Goal: Information Seeking & Learning: Learn about a topic

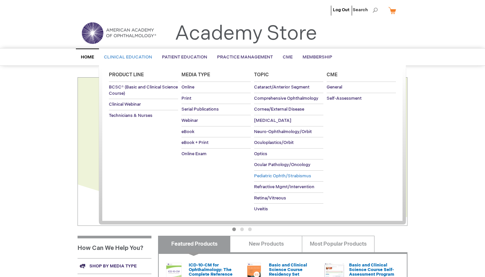
click at [274, 175] on span "Pediatric Ophth/Strabismus" at bounding box center [282, 175] width 57 height 5
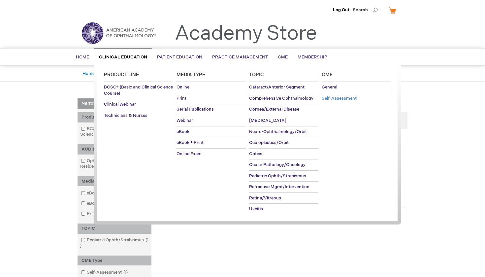
click at [344, 96] on span "Self-Assessment" at bounding box center [339, 98] width 35 height 5
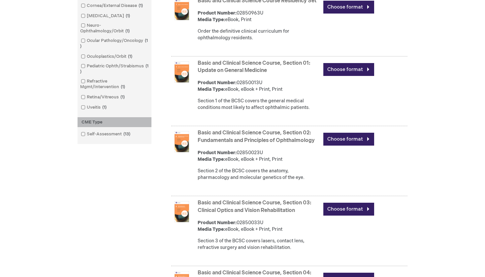
scroll to position [279, 0]
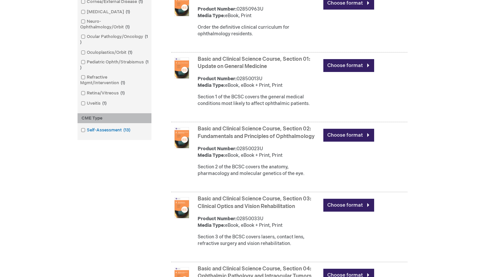
click at [99, 130] on link "Self-Assessment 13 items" at bounding box center [106, 130] width 54 height 6
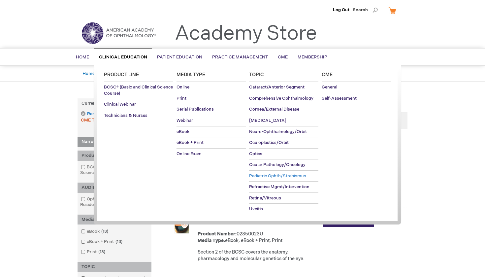
click at [271, 175] on span "Pediatric Ophth/Strabismus" at bounding box center [277, 175] width 57 height 5
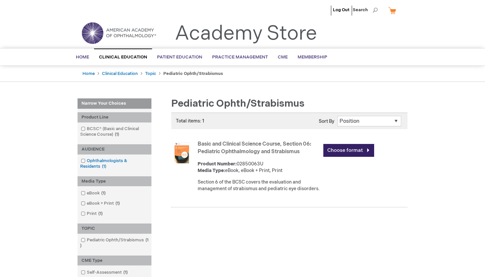
click at [104, 159] on link "Ophthalmologists & Residents 1 item" at bounding box center [114, 164] width 71 height 12
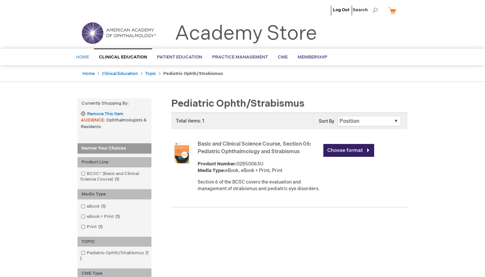
click at [84, 57] on span "Home" at bounding box center [82, 56] width 13 height 5
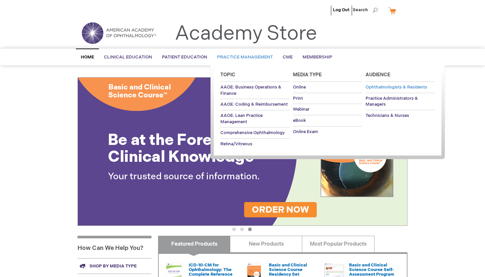
click at [374, 87] on span "Ophthalmologists & Residents" at bounding box center [397, 86] width 62 height 5
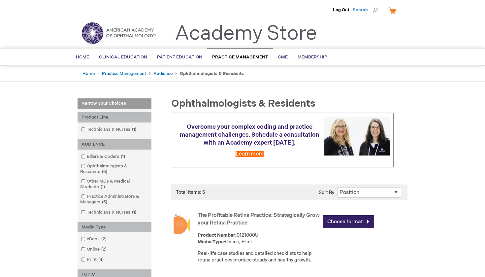
click at [364, 9] on span "Search" at bounding box center [365, 9] width 25 height 13
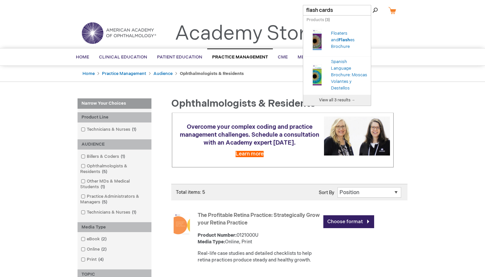
type input "flash cards"
click at [375, 10] on button "Search" at bounding box center [375, 10] width 5 height 11
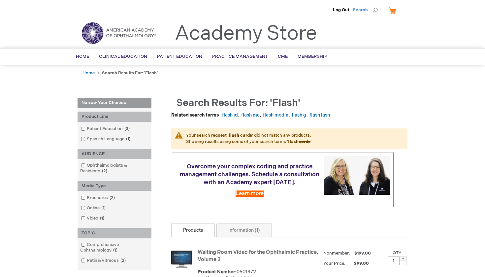
click at [376, 9] on span "Search" at bounding box center [365, 9] width 25 height 13
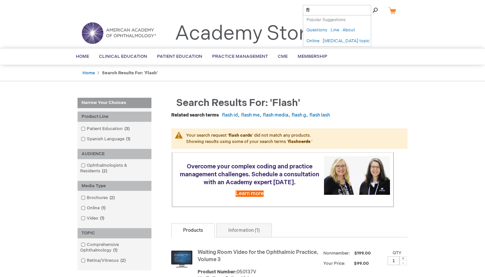
type input "f"
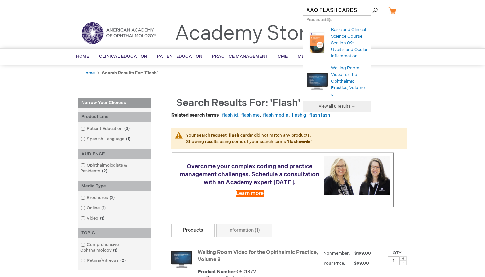
type input "AAO FLASH CARDS"
click at [375, 10] on button "Search" at bounding box center [375, 10] width 5 height 11
click at [332, 109] on span "View all 8 results →" at bounding box center [337, 106] width 37 height 5
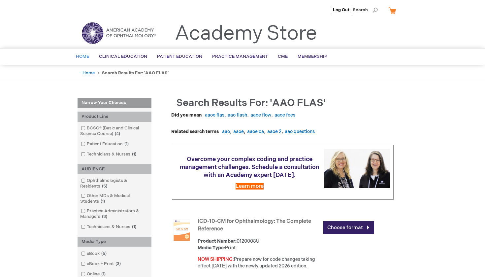
click at [83, 56] on span "Home" at bounding box center [82, 56] width 13 height 5
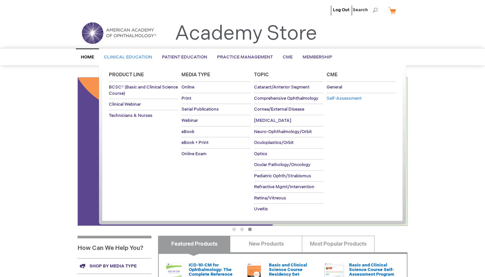
click at [342, 98] on span "Self-Assessment" at bounding box center [344, 98] width 35 height 5
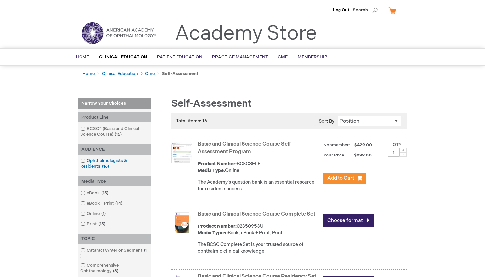
click at [102, 161] on link "Ophthalmologists & Residents 16 items" at bounding box center [114, 164] width 71 height 12
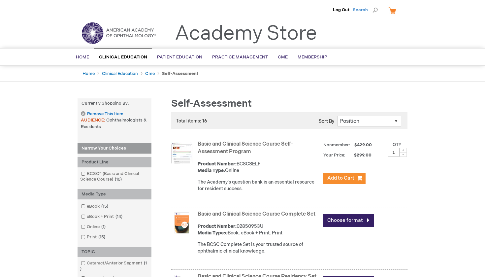
click at [367, 9] on span "Search" at bounding box center [365, 9] width 25 height 13
click at [331, 12] on input "Search" at bounding box center [337, 10] width 68 height 11
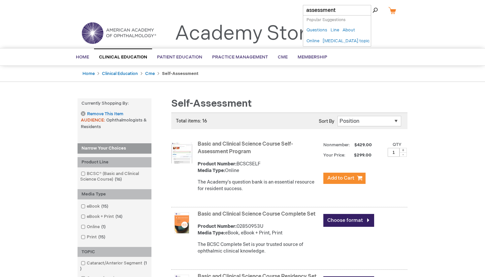
type input "assessment"
click at [375, 10] on button "Search" at bounding box center [375, 10] width 5 height 11
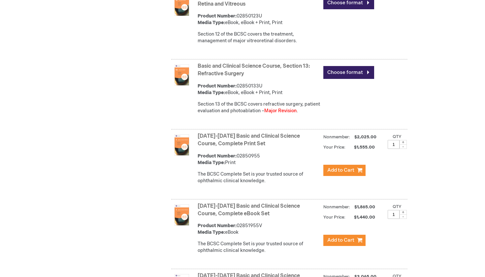
scroll to position [1131, 0]
